Goal: Information Seeking & Learning: Learn about a topic

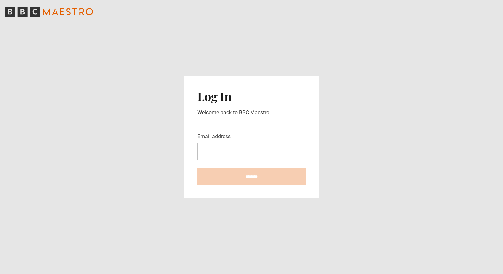
type input "**********"
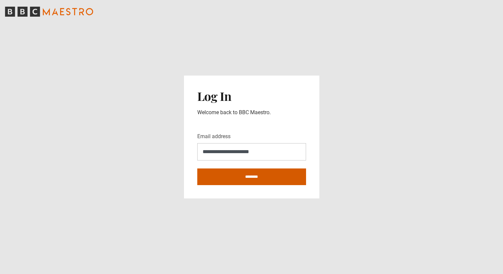
click at [248, 178] on input "********" at bounding box center [251, 176] width 109 height 17
type input "**********"
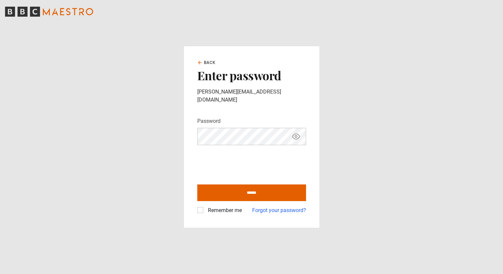
click at [296, 132] on icon "Show password" at bounding box center [296, 136] width 8 height 8
click at [235, 190] on input "******" at bounding box center [251, 192] width 109 height 17
type input "**********"
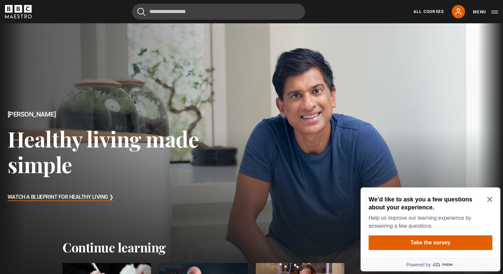
click at [489, 199] on icon "Close Maze Prompt" at bounding box center [489, 199] width 5 height 5
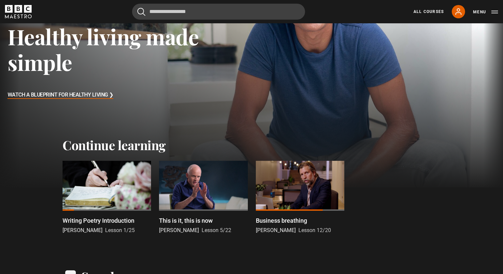
scroll to position [106, 0]
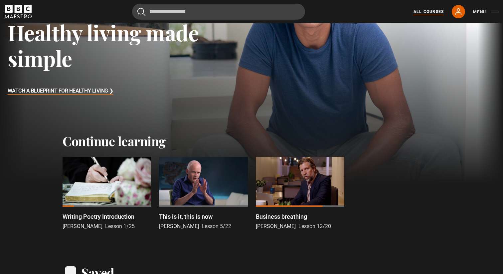
click at [434, 12] on link "All Courses" at bounding box center [428, 12] width 30 height 6
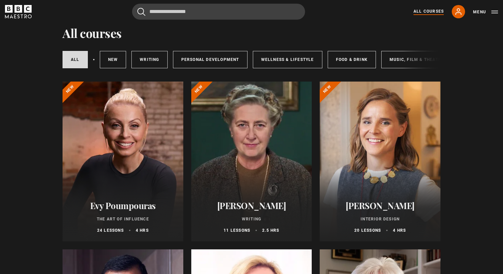
scroll to position [28, 0]
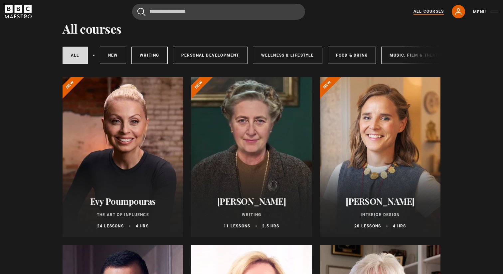
click at [140, 155] on div at bounding box center [123, 157] width 121 height 160
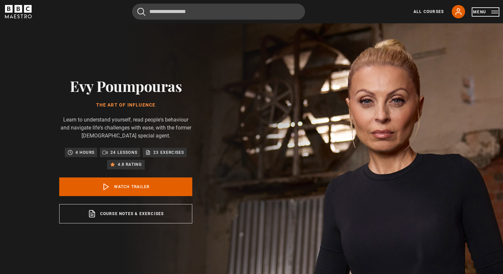
click at [493, 13] on button "Menu" at bounding box center [485, 12] width 25 height 7
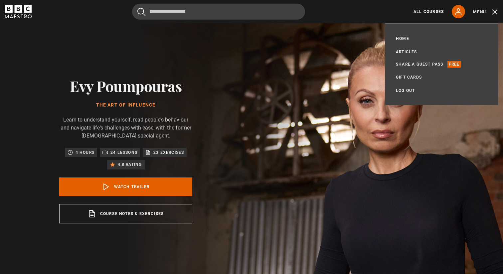
click at [251, 115] on div "Evy Poumpouras The Art of Influence Learn to understand yourself, read people's…" at bounding box center [125, 150] width 251 height 254
click at [21, 15] on icon "BBC Maestro" at bounding box center [22, 16] width 3 height 4
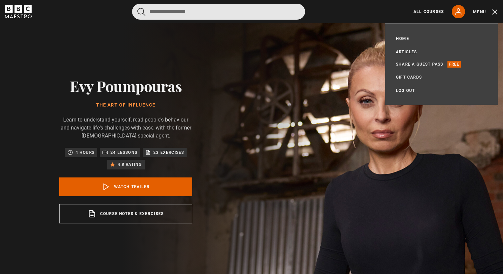
click at [154, 13] on input "Search" at bounding box center [218, 12] width 173 height 16
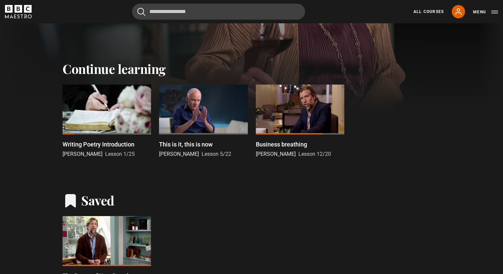
scroll to position [200, 0]
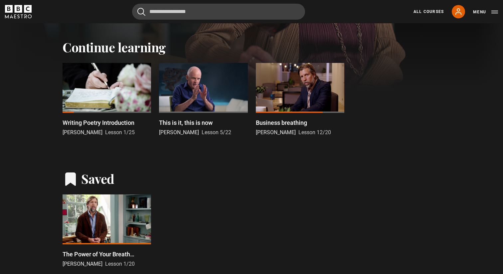
click at [278, 85] on div at bounding box center [300, 88] width 88 height 50
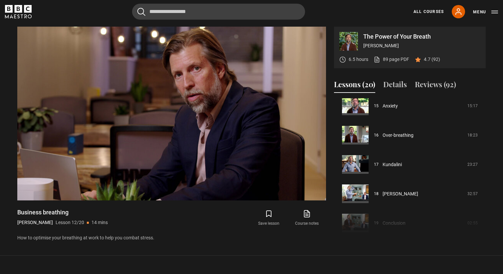
scroll to position [446, 0]
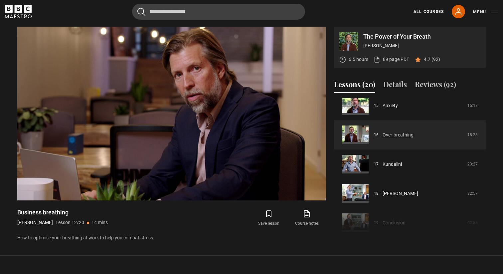
click at [386, 134] on link "Over-breathing" at bounding box center [398, 134] width 31 height 7
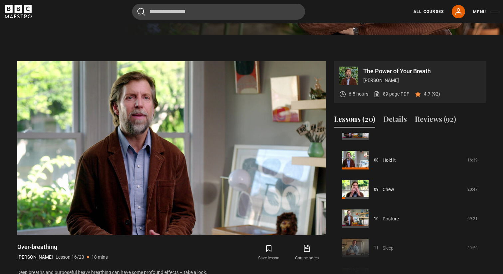
scroll to position [222, 0]
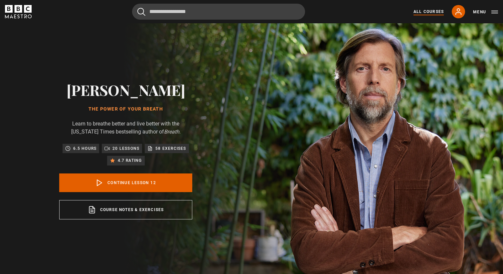
click at [420, 11] on link "All Courses" at bounding box center [428, 12] width 30 height 6
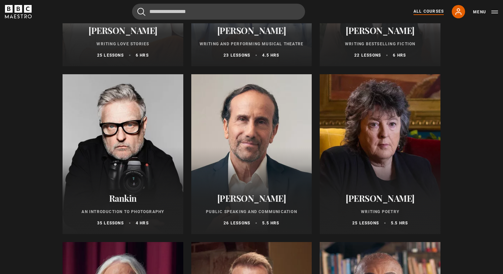
scroll to position [1360, 0]
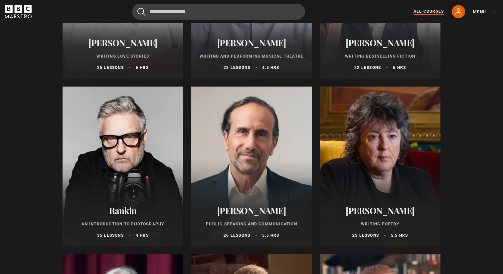
click at [379, 156] on div at bounding box center [380, 166] width 121 height 160
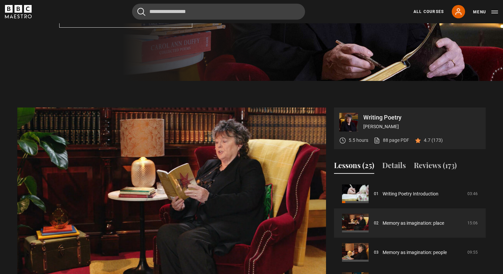
scroll to position [202, 0]
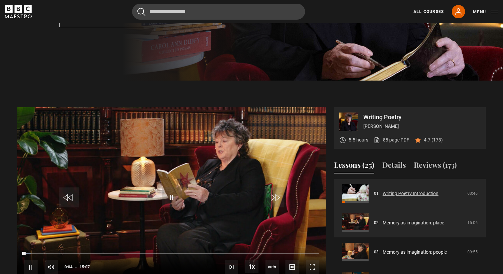
click at [392, 190] on link "Writing Poetry Introduction" at bounding box center [411, 193] width 56 height 7
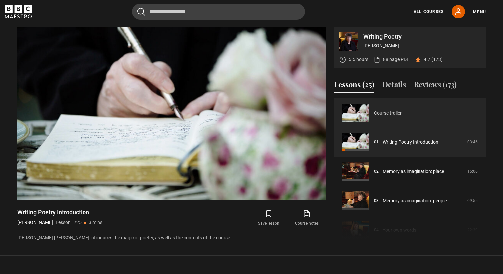
click at [384, 116] on link "Course trailer" at bounding box center [388, 112] width 28 height 7
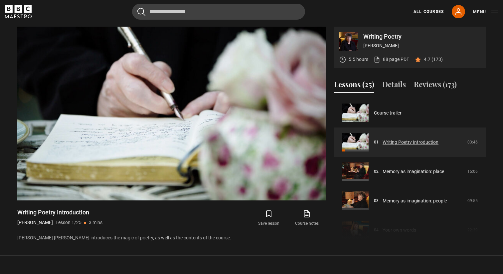
click at [393, 143] on link "Writing Poetry Introduction" at bounding box center [411, 142] width 56 height 7
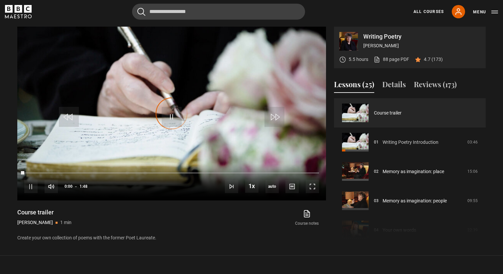
click at [393, 143] on link "Writing Poetry Introduction" at bounding box center [411, 142] width 56 height 7
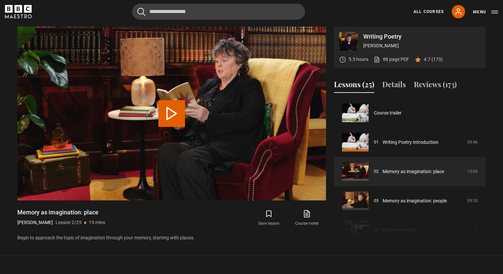
scroll to position [29, 0]
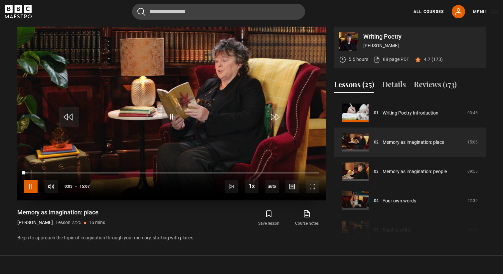
click at [29, 186] on span "Video Player" at bounding box center [30, 186] width 13 height 13
click at [170, 118] on span "Video Player" at bounding box center [172, 117] width 20 height 20
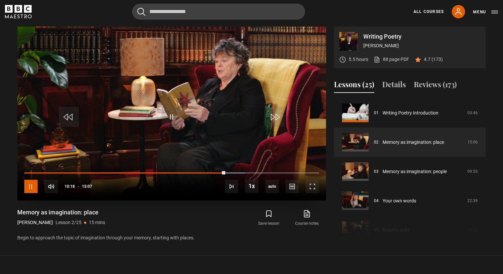
click at [31, 184] on span "Video Player" at bounding box center [30, 186] width 13 height 13
click at [31, 183] on span "Video Player" at bounding box center [30, 186] width 13 height 13
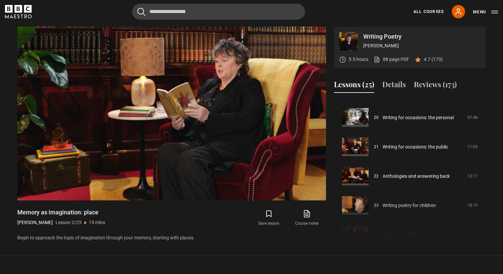
scroll to position [617, 0]
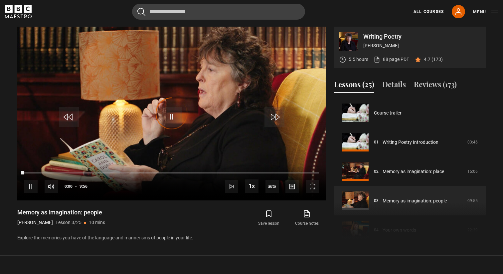
scroll to position [59, 0]
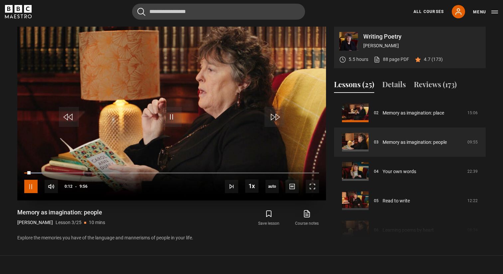
click at [34, 186] on span "Video Player" at bounding box center [30, 186] width 13 height 13
